Goal: Task Accomplishment & Management: Use online tool/utility

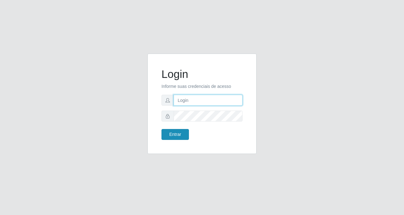
type input "Raissa@B9"
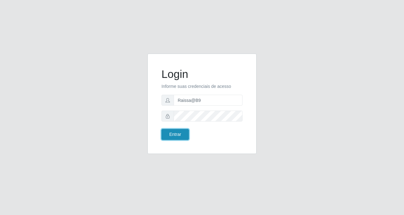
click at [186, 139] on button "Entrar" at bounding box center [174, 134] width 27 height 11
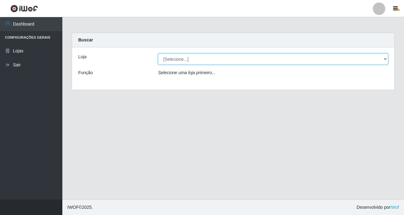
click at [384, 63] on select "[Selecione...] Bemais Supermercados - B9 Bessa" at bounding box center [273, 59] width 230 height 11
select select "410"
click at [158, 54] on select "[Selecione...] Bemais Supermercados - B9 Bessa" at bounding box center [273, 59] width 230 height 11
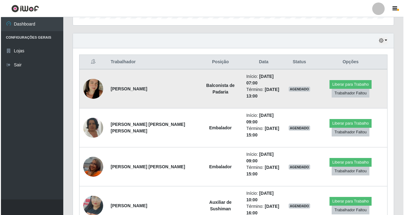
scroll to position [218, 0]
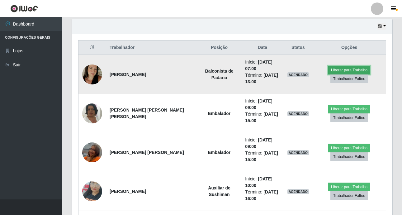
click at [354, 66] on button "Liberar para Trabalho" at bounding box center [350, 70] width 42 height 9
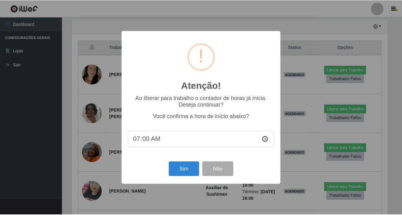
scroll to position [129, 318]
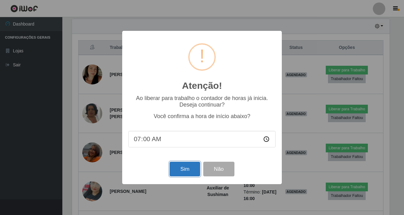
click at [185, 171] on button "Sim" at bounding box center [185, 169] width 30 height 15
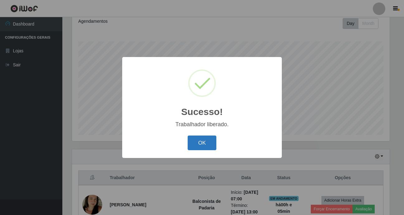
click at [205, 144] on button "OK" at bounding box center [202, 143] width 29 height 15
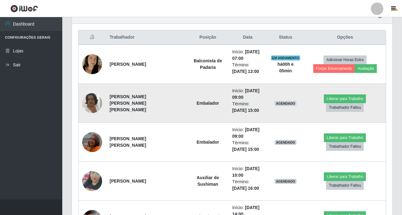
scroll to position [228, 0]
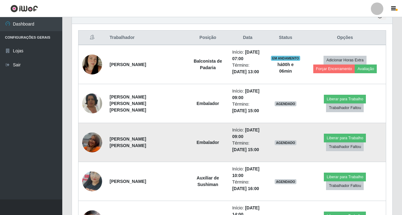
click at [92, 147] on img at bounding box center [92, 142] width 20 height 34
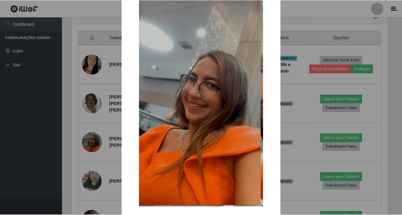
scroll to position [54, 0]
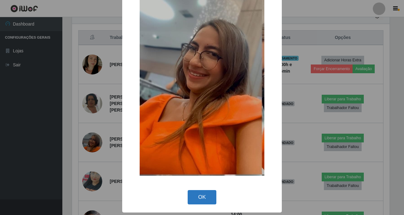
click at [191, 195] on button "OK" at bounding box center [202, 197] width 29 height 15
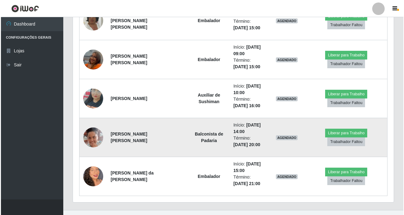
scroll to position [322, 0]
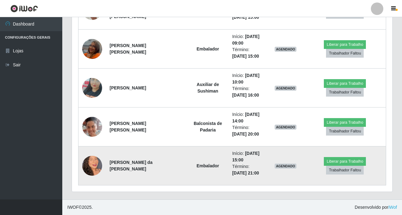
click at [89, 161] on img at bounding box center [92, 166] width 20 height 36
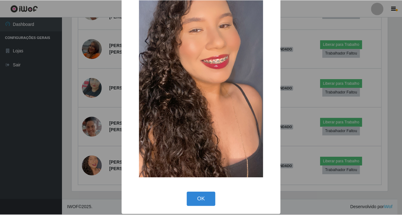
scroll to position [61, 0]
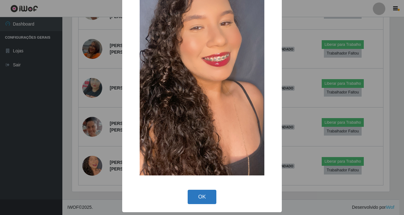
click at [204, 198] on button "OK" at bounding box center [202, 197] width 29 height 15
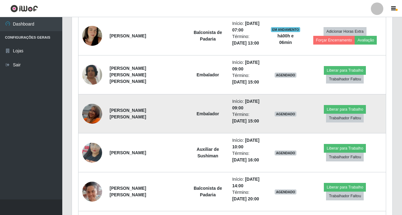
scroll to position [197, 0]
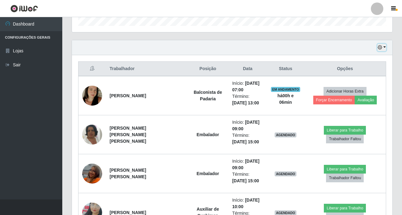
click at [385, 46] on button "button" at bounding box center [382, 47] width 9 height 7
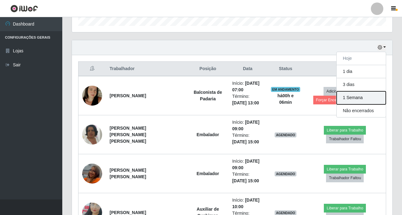
click at [359, 95] on button "1 Semana" at bounding box center [361, 97] width 49 height 13
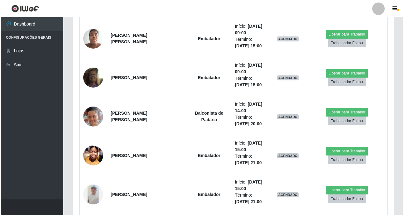
scroll to position [906, 0]
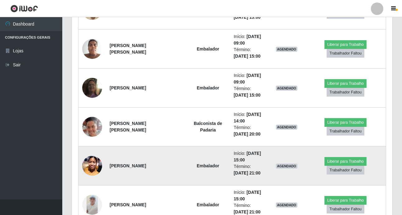
click at [90, 168] on img at bounding box center [92, 165] width 20 height 26
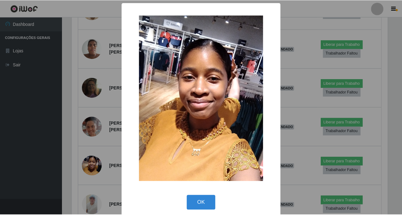
scroll to position [129, 318]
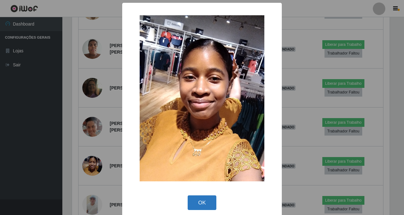
click at [197, 205] on button "OK" at bounding box center [202, 202] width 29 height 15
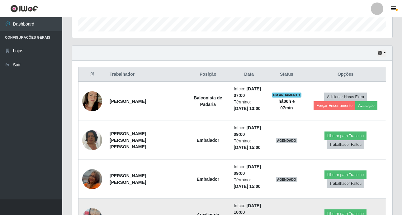
scroll to position [189, 0]
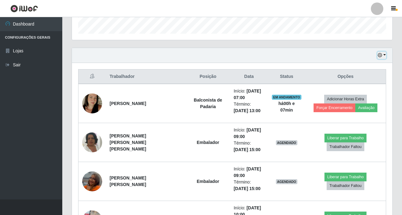
click at [379, 54] on icon "button" at bounding box center [380, 55] width 4 height 4
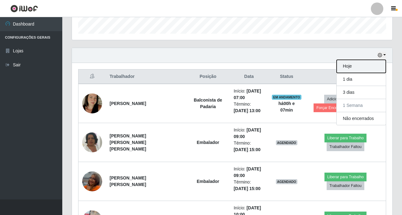
click at [350, 63] on button "Hoje" at bounding box center [361, 66] width 49 height 13
